Goal: Information Seeking & Learning: Learn about a topic

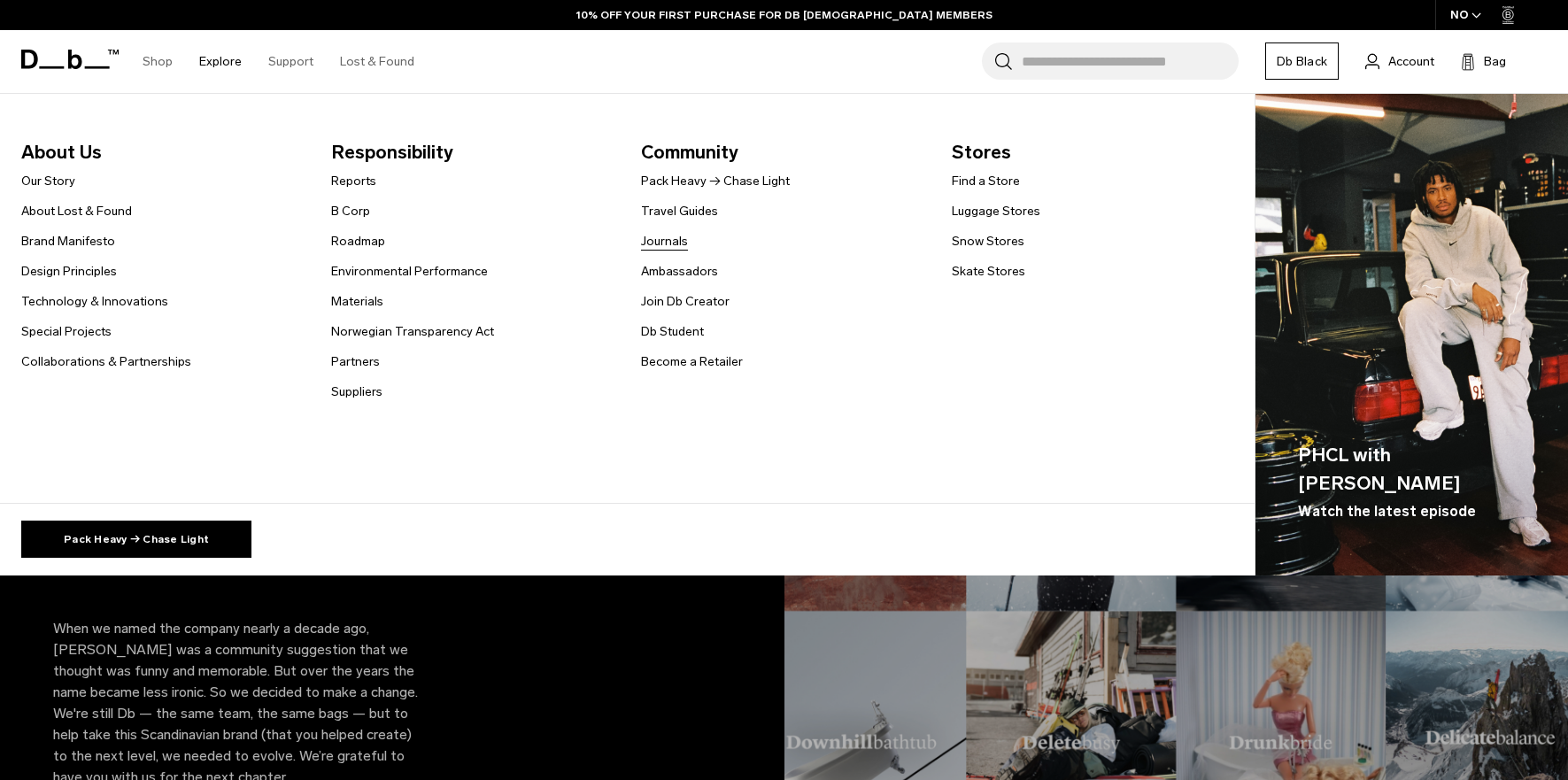
click at [669, 241] on link "Journals" at bounding box center [664, 241] width 47 height 19
